Goal: Find specific page/section: Find specific page/section

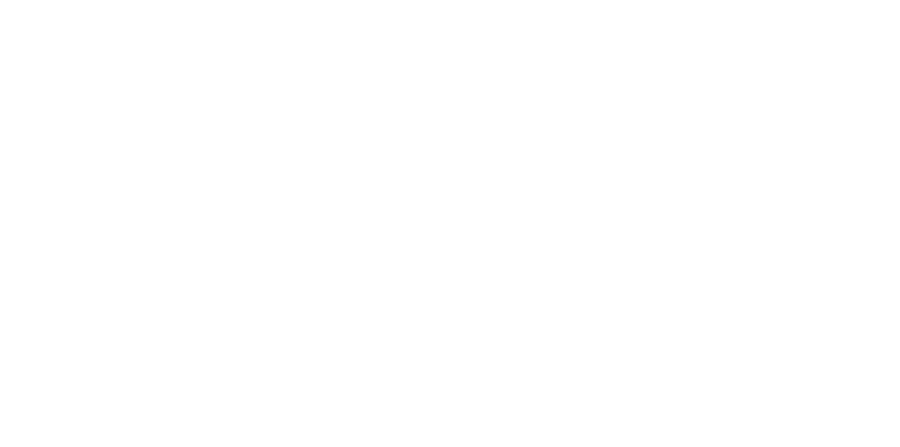
select select "Song"
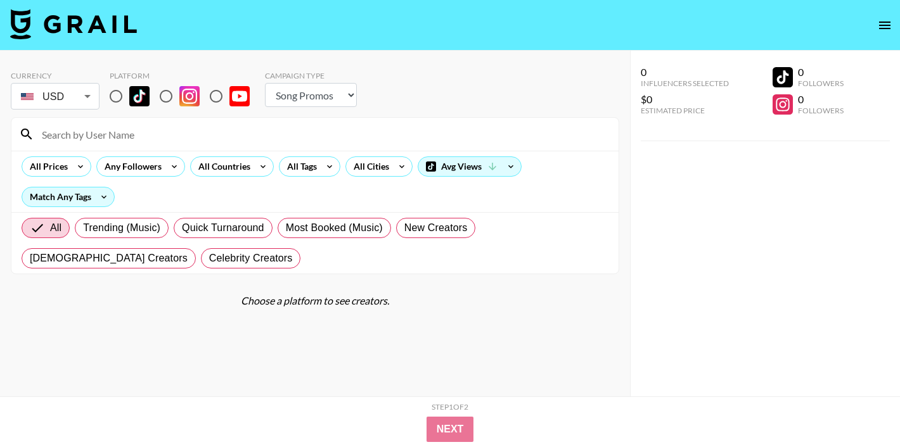
click at [112, 96] on input "radio" at bounding box center [116, 96] width 27 height 27
radio input "true"
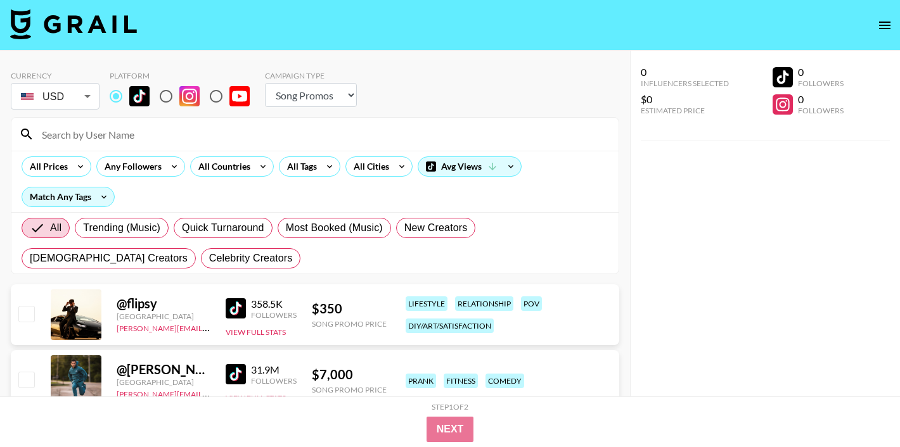
click at [110, 125] on input at bounding box center [322, 134] width 577 height 20
paste input "meghancovv"
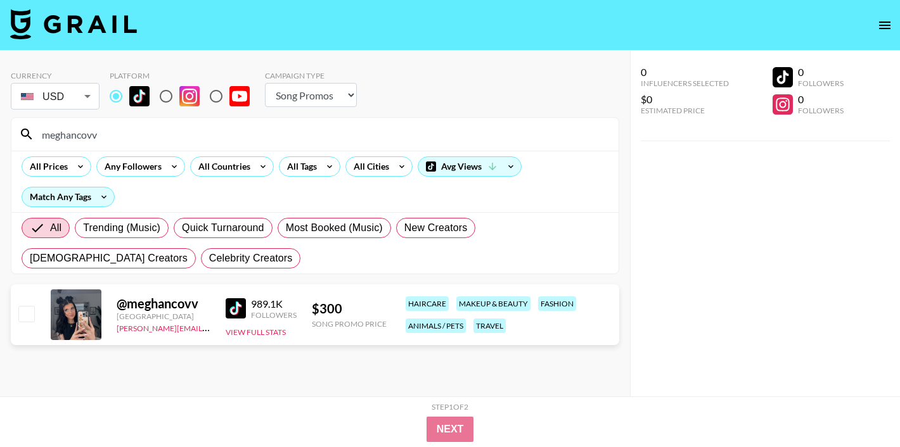
type input "meghancovv"
click at [75, 134] on input "meghancovv" at bounding box center [322, 134] width 577 height 20
paste input "ammiroseee"
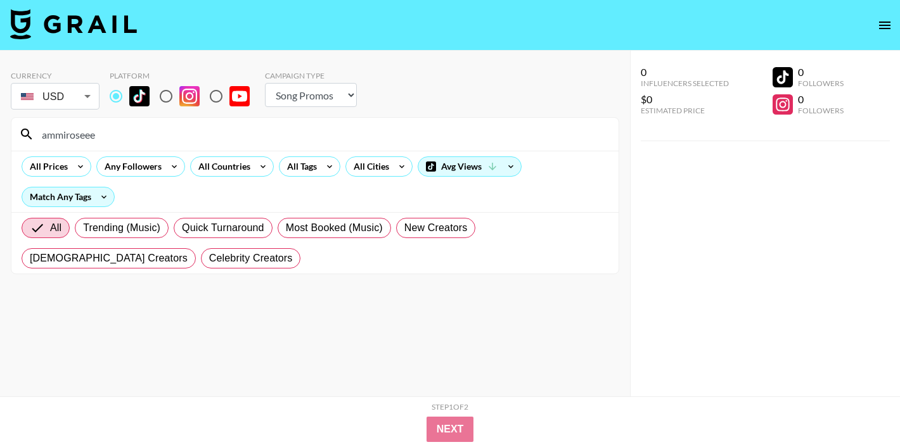
type input "ammiroseee"
